Goal: Book appointment/travel/reservation

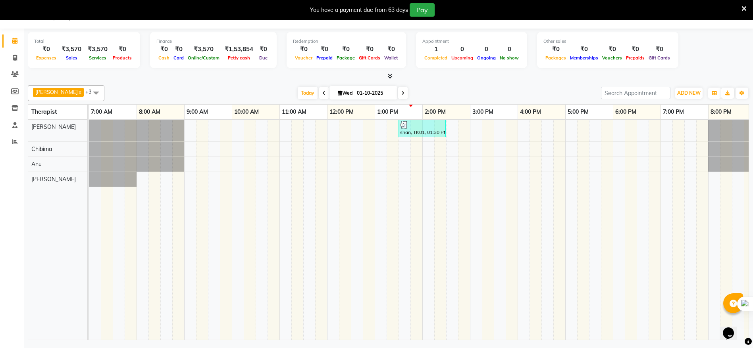
scroll to position [0, 102]
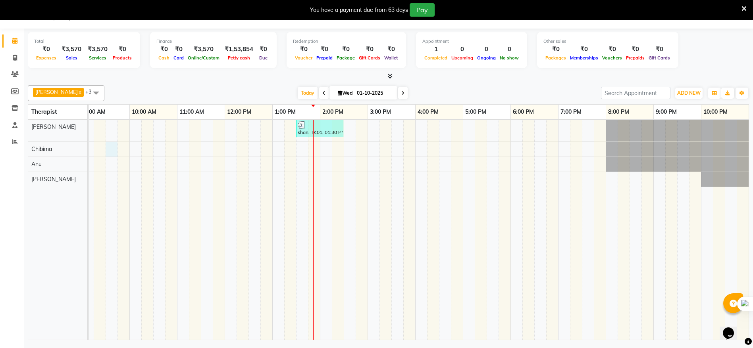
click at [111, 147] on div "shan, TK01, 01:30 PM-02:30 PM, Deep Tissue Repair Therapy 60 Min([DEMOGRAPHIC_D…" at bounding box center [368, 230] width 762 height 220
select select "86019"
select select "tentative"
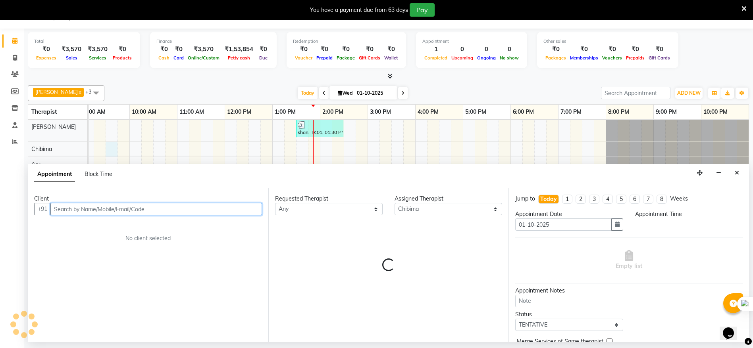
select select "570"
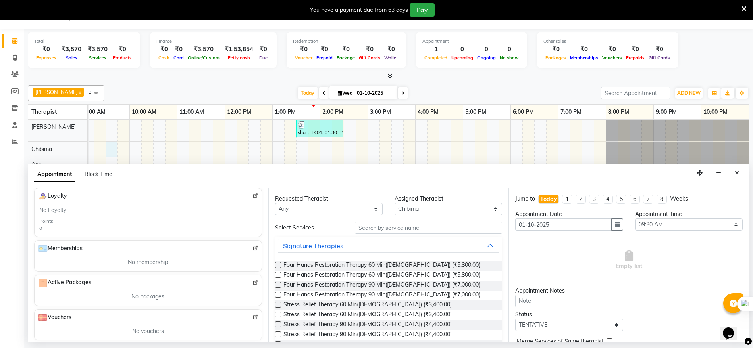
scroll to position [193, 0]
type input "9989066955"
click at [735, 175] on icon "Close" at bounding box center [736, 173] width 4 height 6
